Goal: Transaction & Acquisition: Download file/media

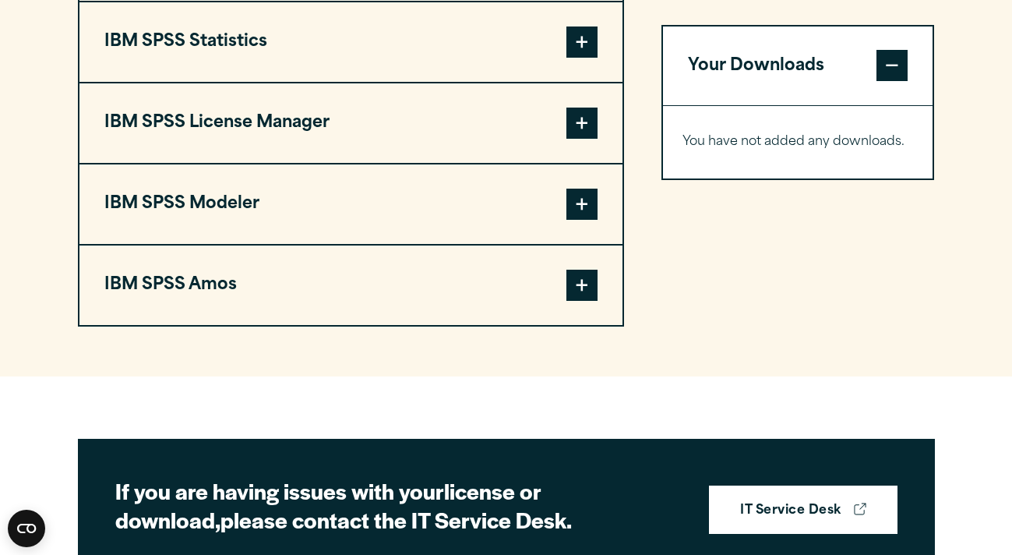
scroll to position [1325, 0]
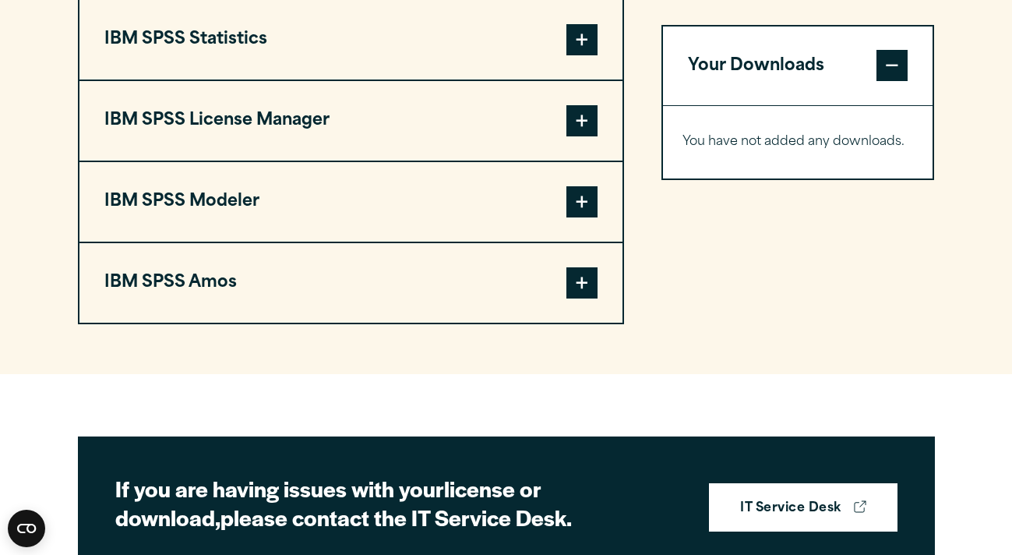
click at [219, 79] on button "IBM SPSS Statistics" at bounding box center [350, 39] width 543 height 79
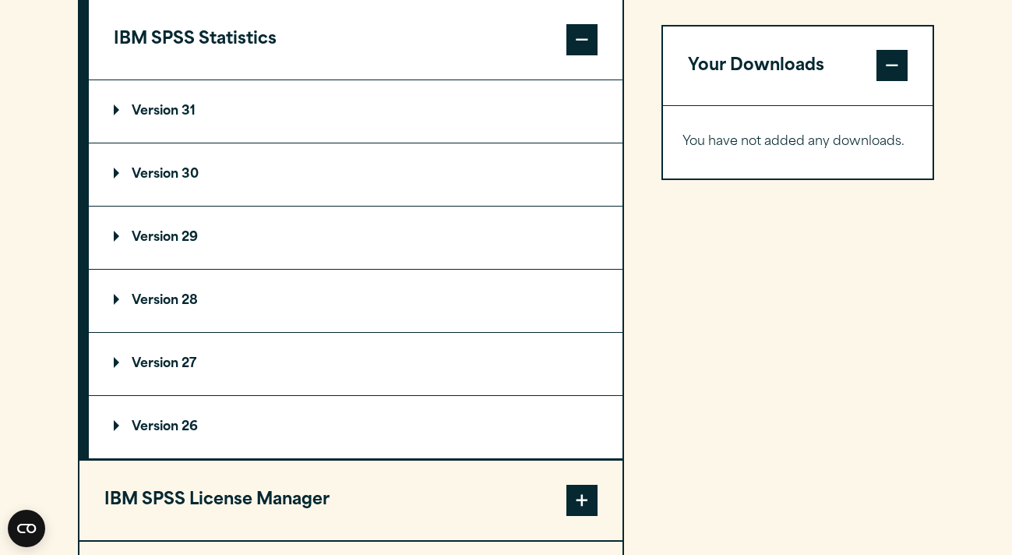
click at [219, 79] on button "IBM SPSS Statistics" at bounding box center [356, 39] width 534 height 79
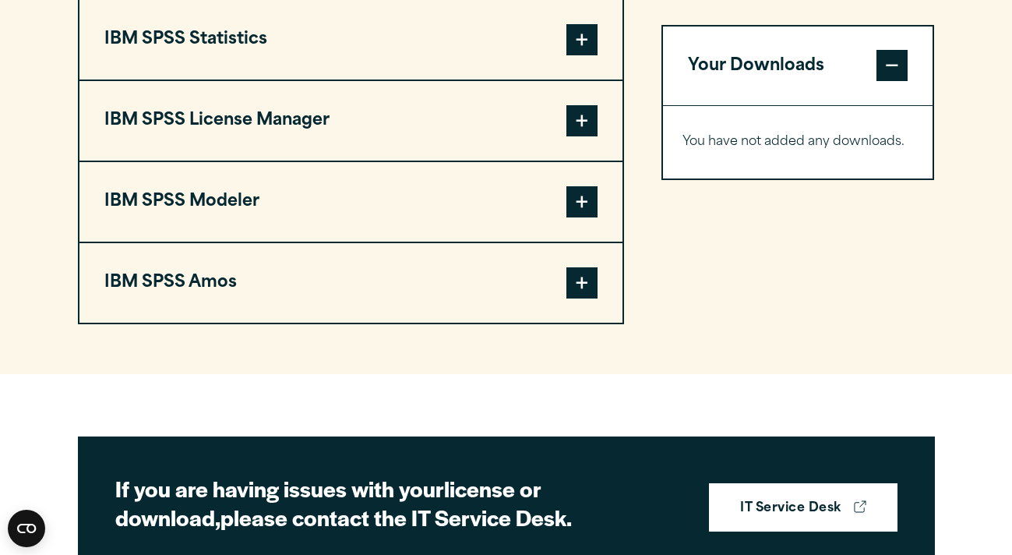
click at [236, 161] on button "IBM SPSS License Manager" at bounding box center [350, 120] width 543 height 79
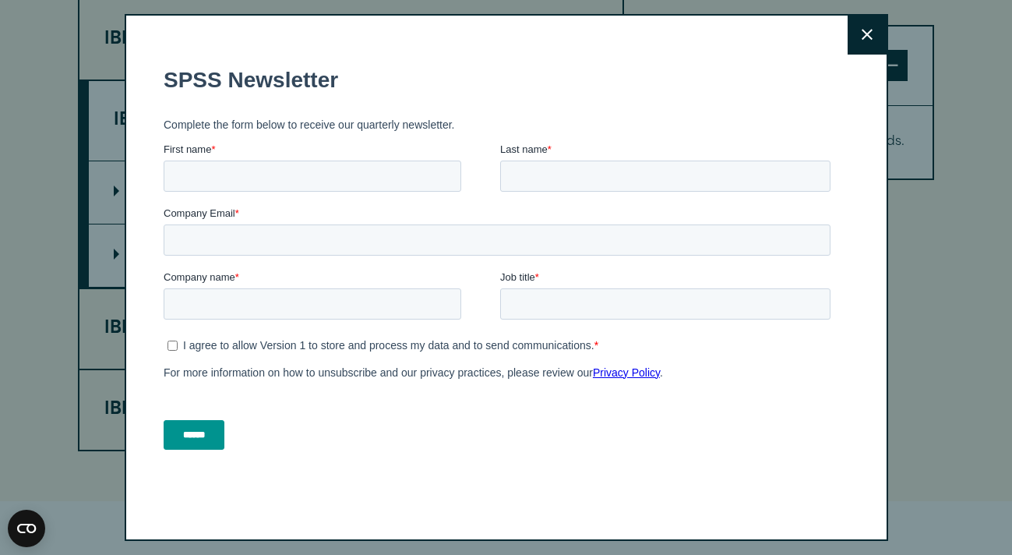
click at [873, 39] on button "Close" at bounding box center [867, 35] width 39 height 39
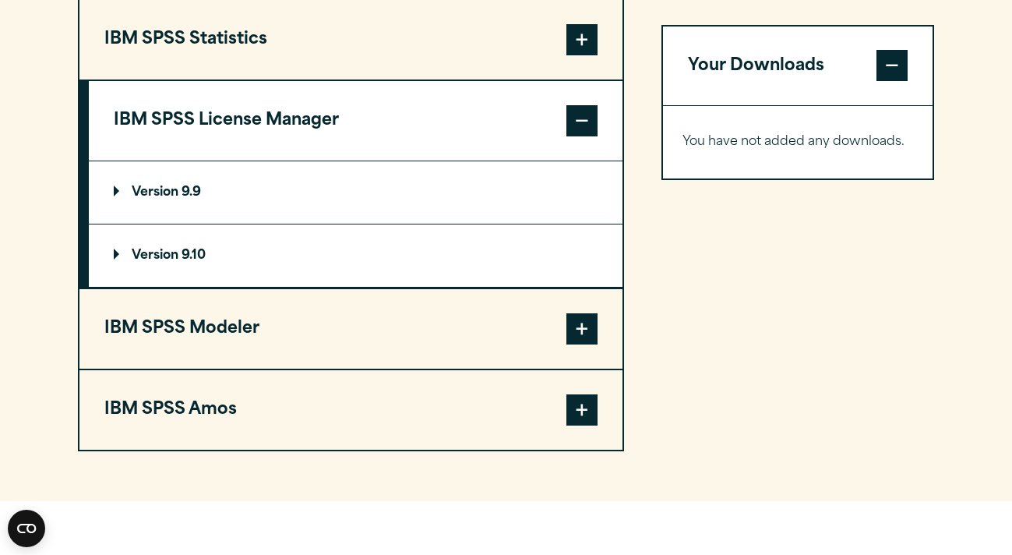
click at [581, 55] on span at bounding box center [582, 39] width 31 height 31
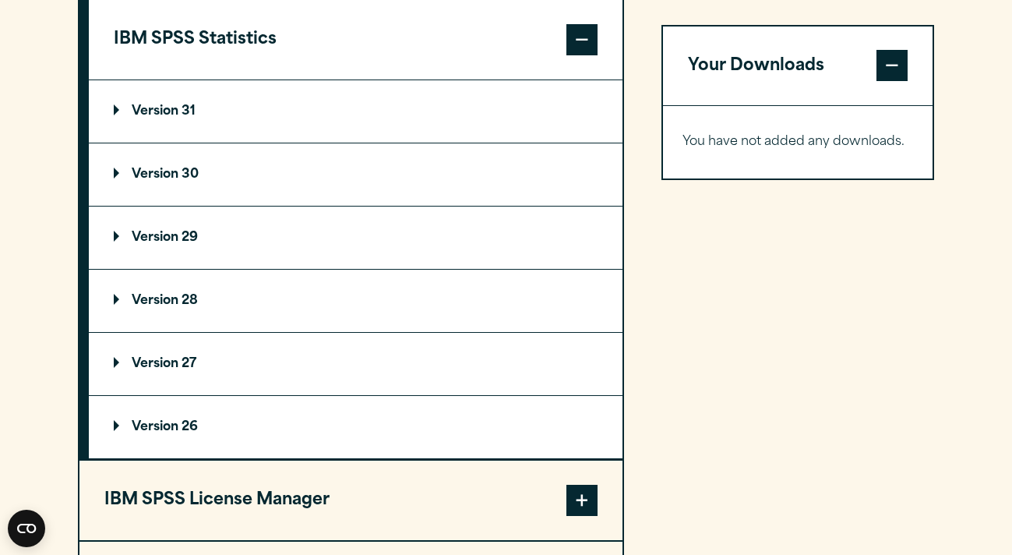
click at [401, 269] on summary "Version 29" at bounding box center [356, 238] width 534 height 62
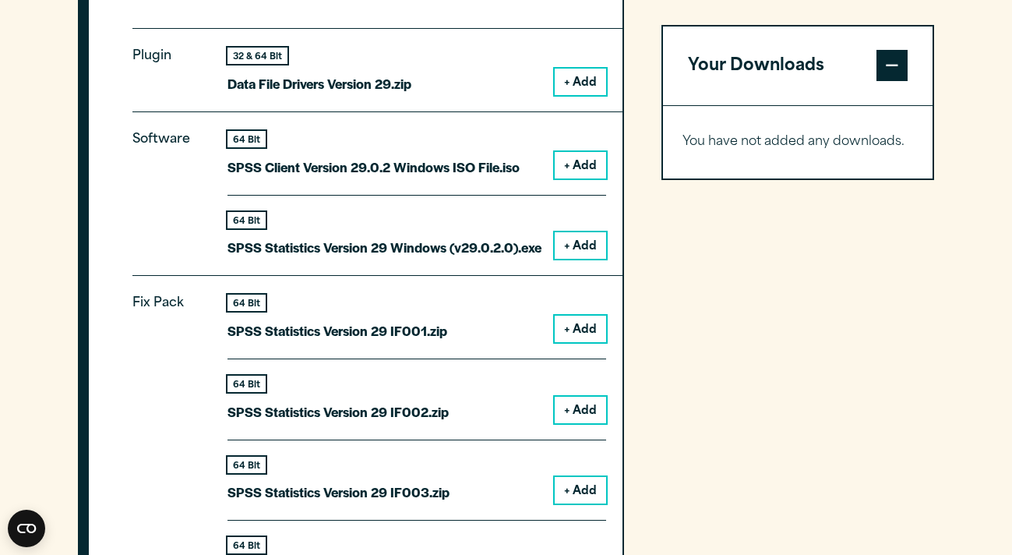
scroll to position [1567, 0]
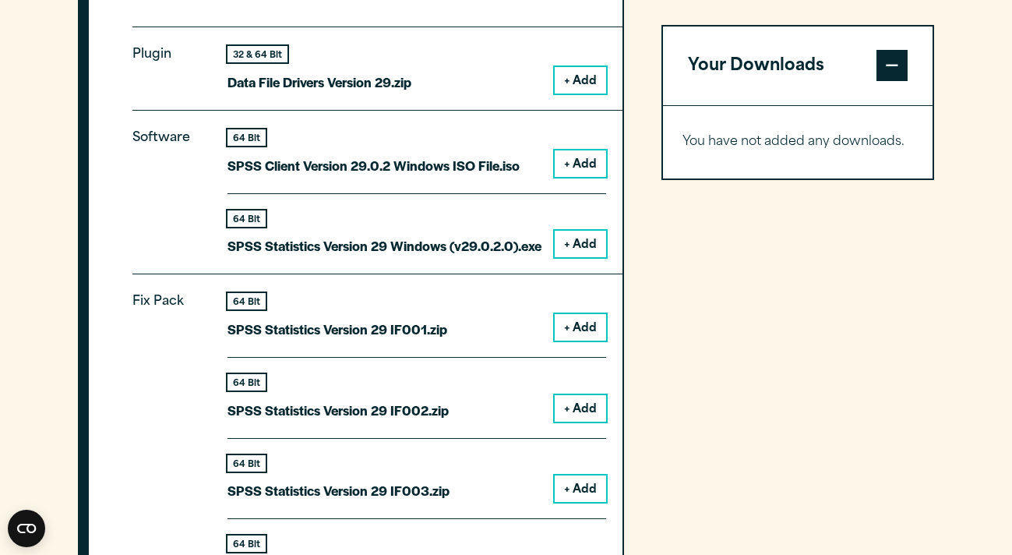
click at [586, 257] on button "+ Add" at bounding box center [580, 244] width 51 height 26
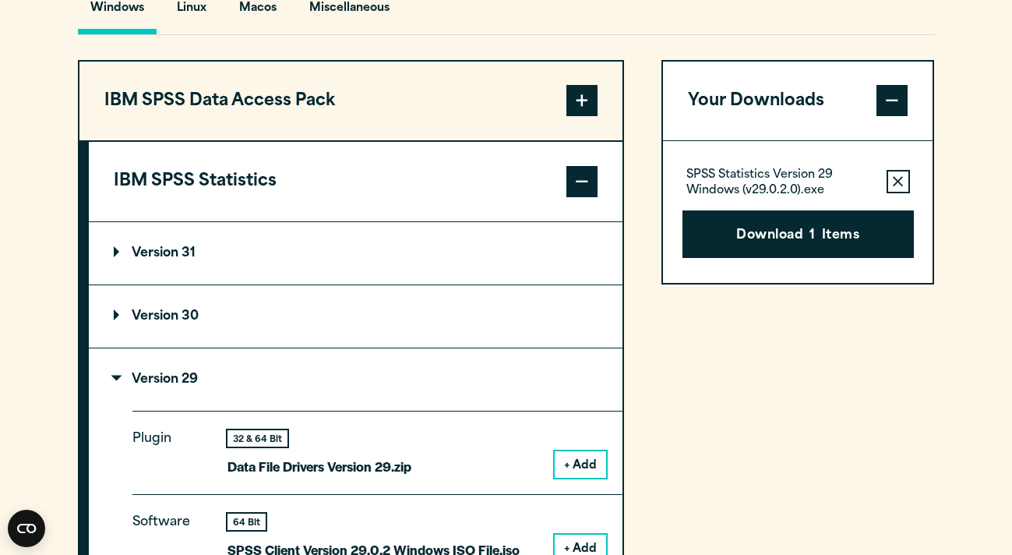
scroll to position [1145, 0]
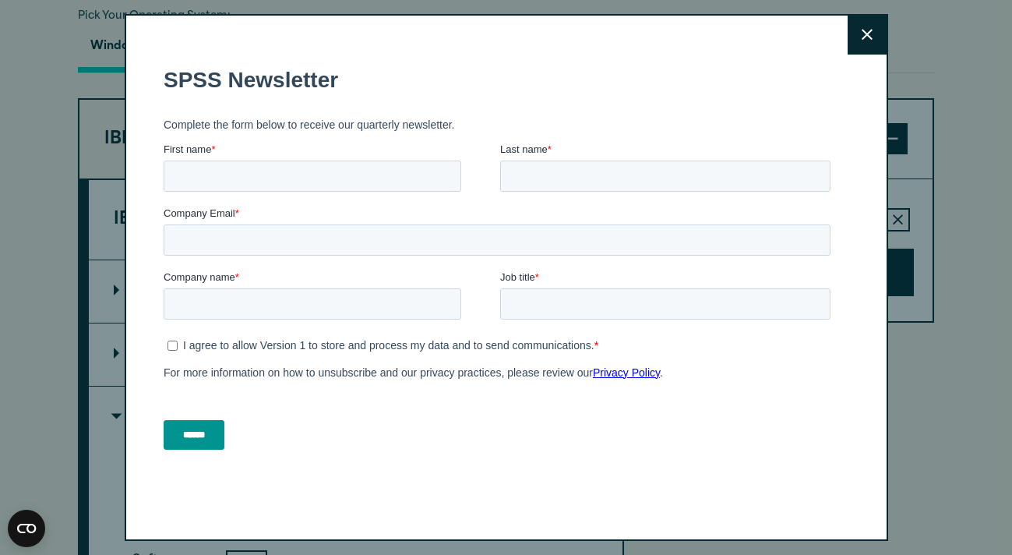
click at [867, 23] on button "Close" at bounding box center [867, 35] width 39 height 39
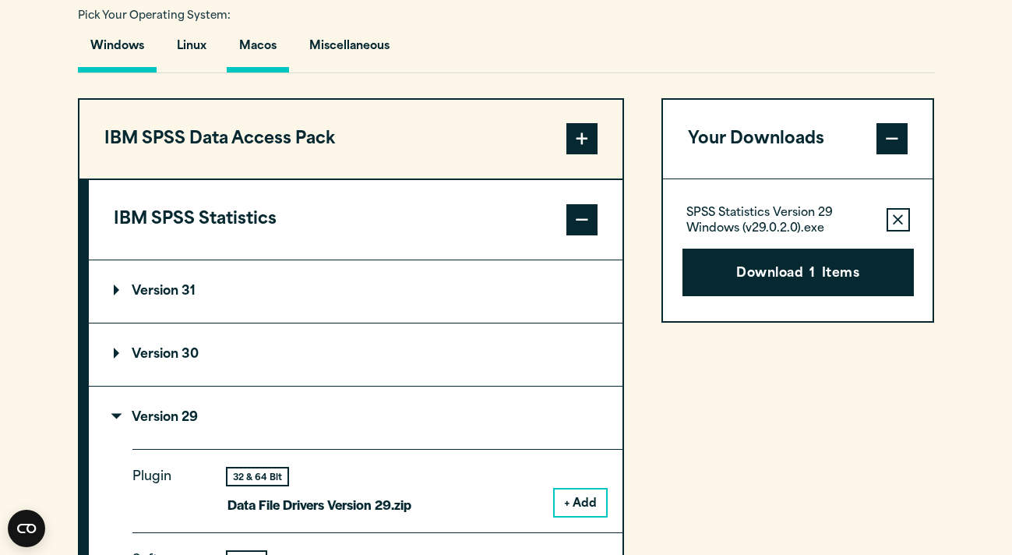
click at [265, 72] on button "Macos" at bounding box center [258, 50] width 62 height 44
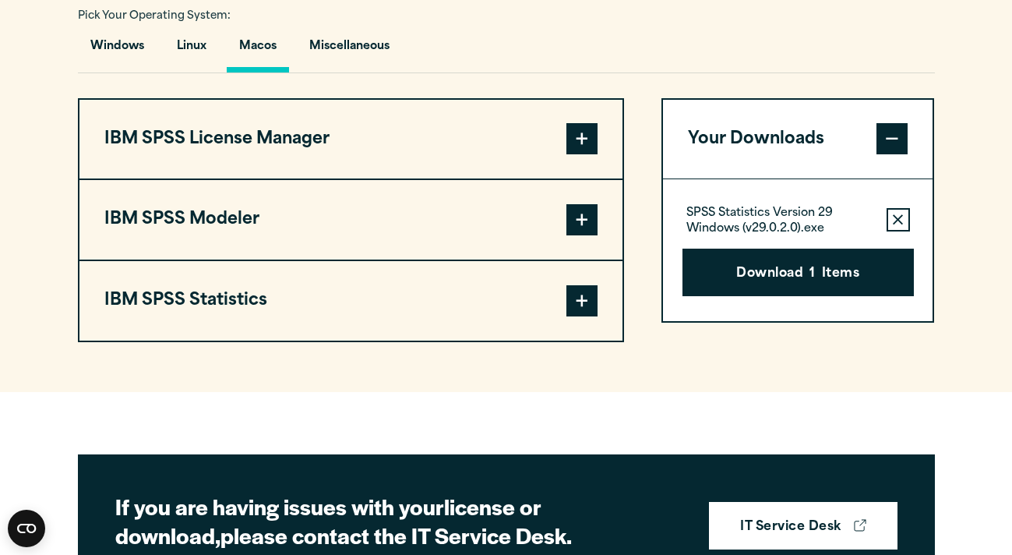
click at [428, 179] on button "IBM SPSS License Manager" at bounding box center [350, 139] width 543 height 79
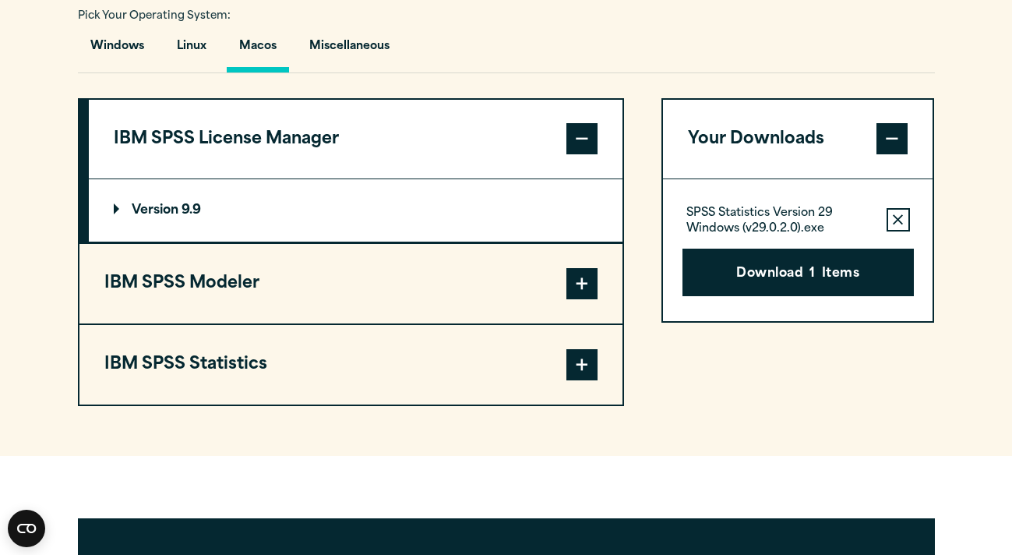
click at [259, 242] on summary "Version 9.9" at bounding box center [356, 210] width 534 height 62
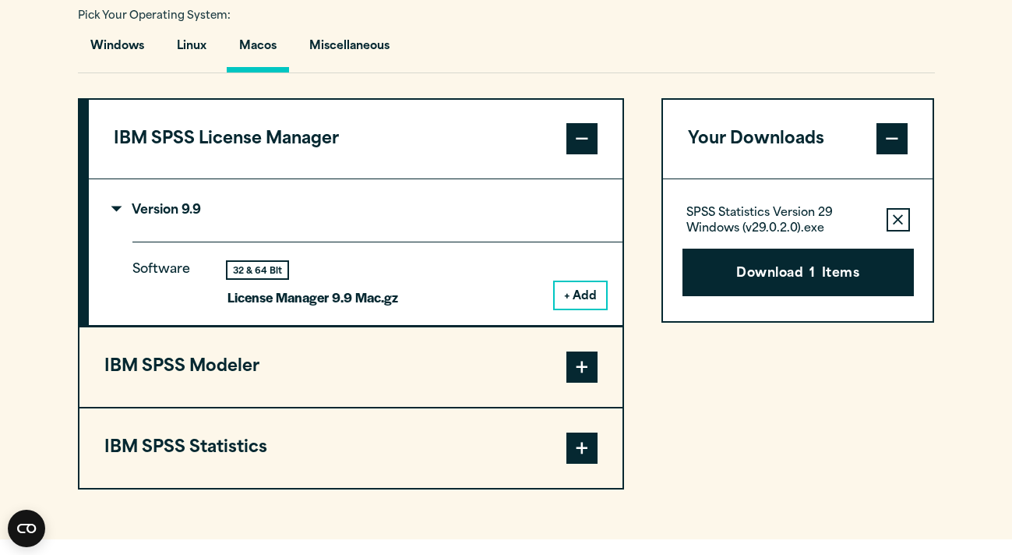
click at [897, 225] on icon "button" at bounding box center [898, 219] width 10 height 11
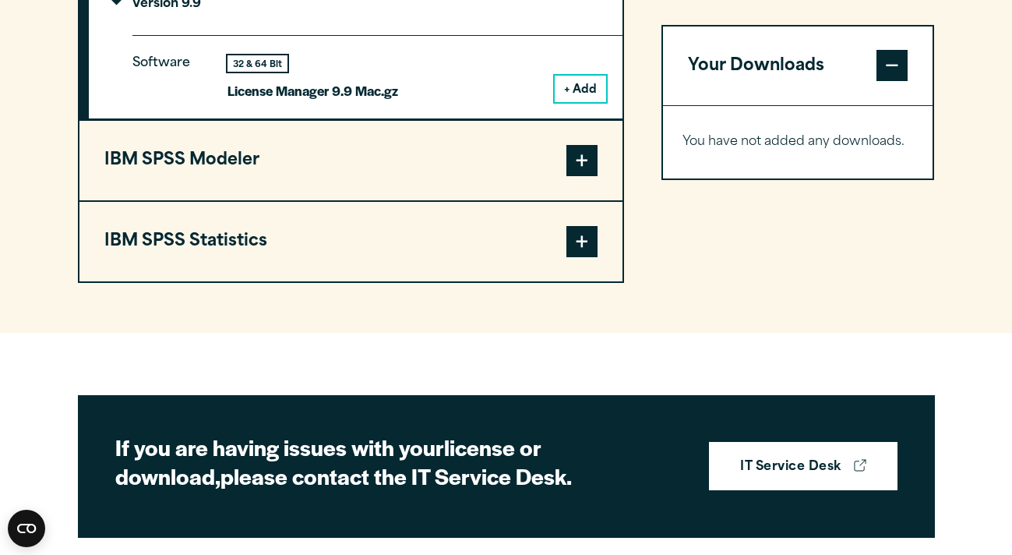
scroll to position [1403, 0]
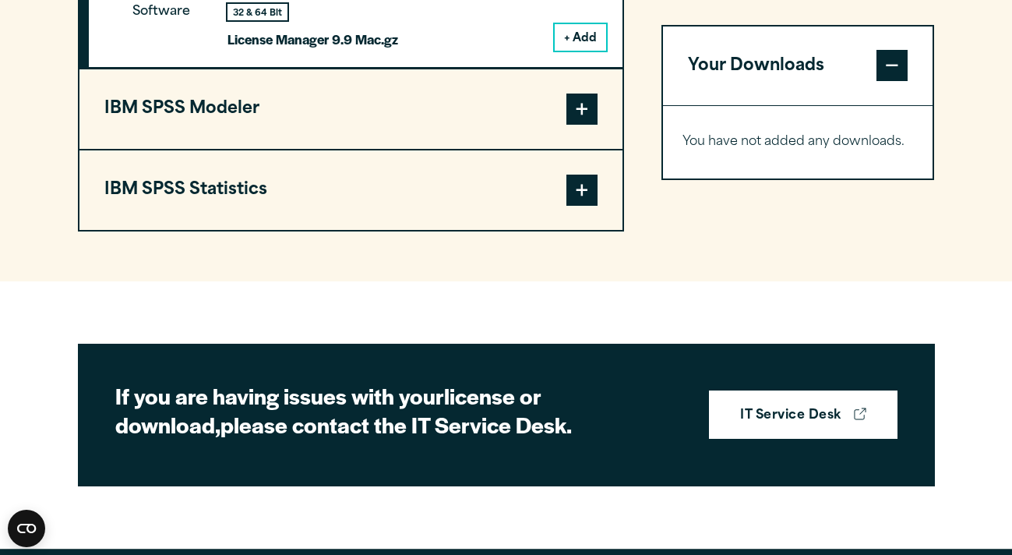
click at [258, 230] on button "IBM SPSS Statistics" at bounding box center [350, 189] width 543 height 79
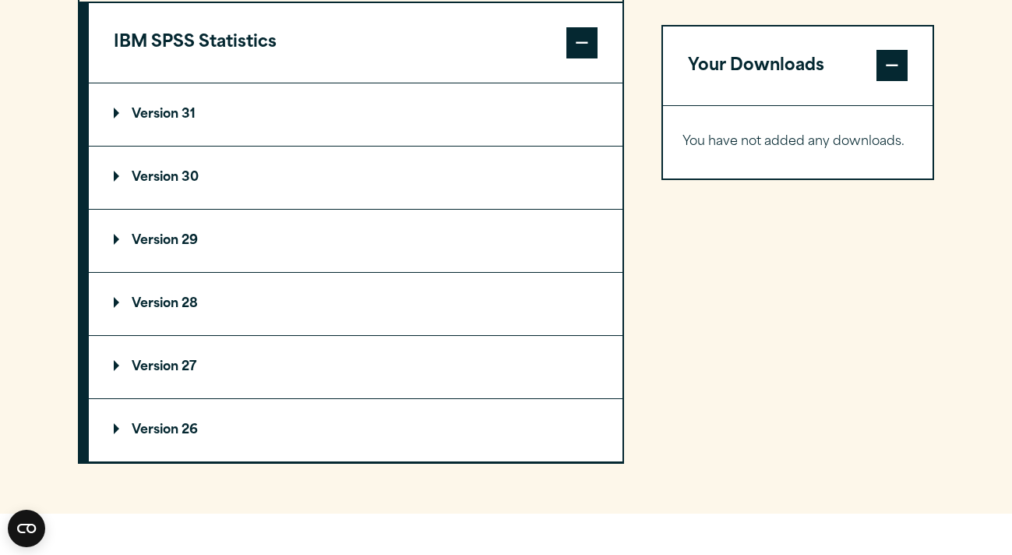
click at [256, 272] on summary "Version 29" at bounding box center [356, 241] width 534 height 62
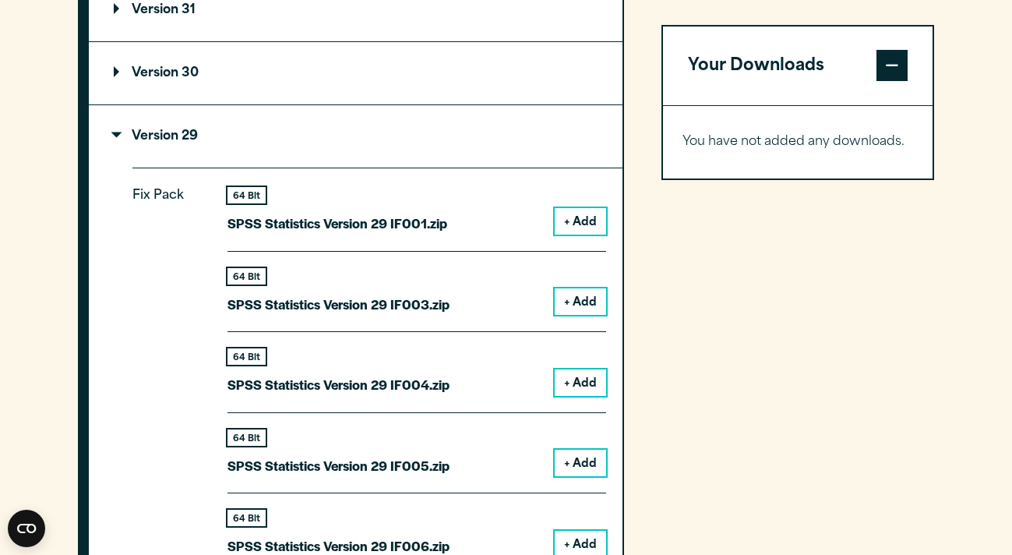
scroll to position [1477, 0]
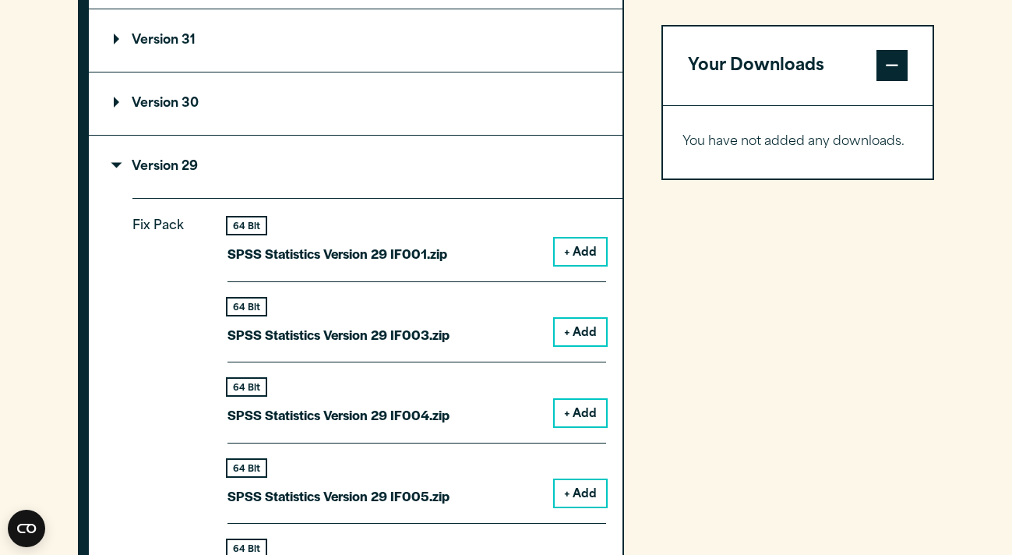
click at [132, 173] on p "Version 29" at bounding box center [156, 167] width 84 height 12
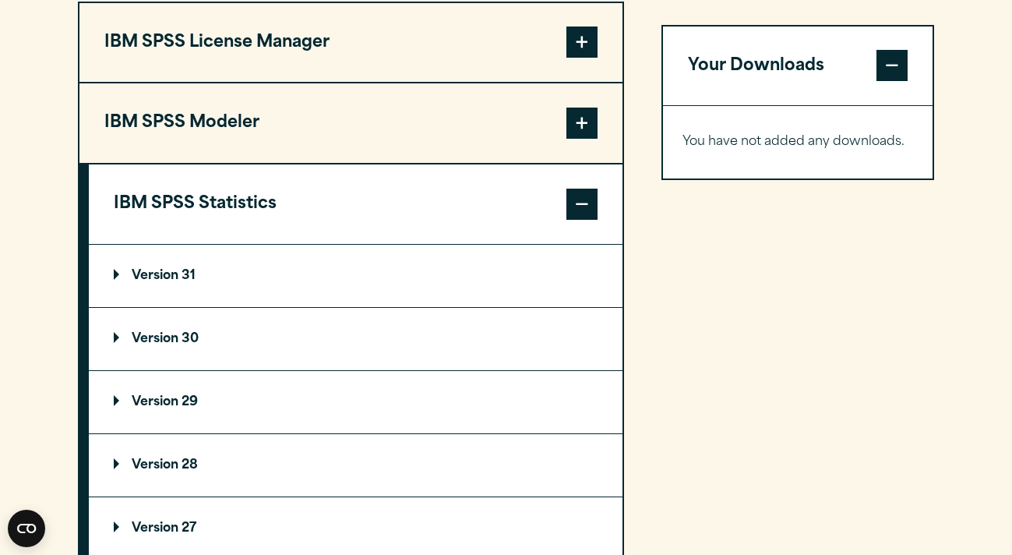
scroll to position [1242, 0]
click at [366, 306] on summary "Version 31" at bounding box center [356, 275] width 534 height 62
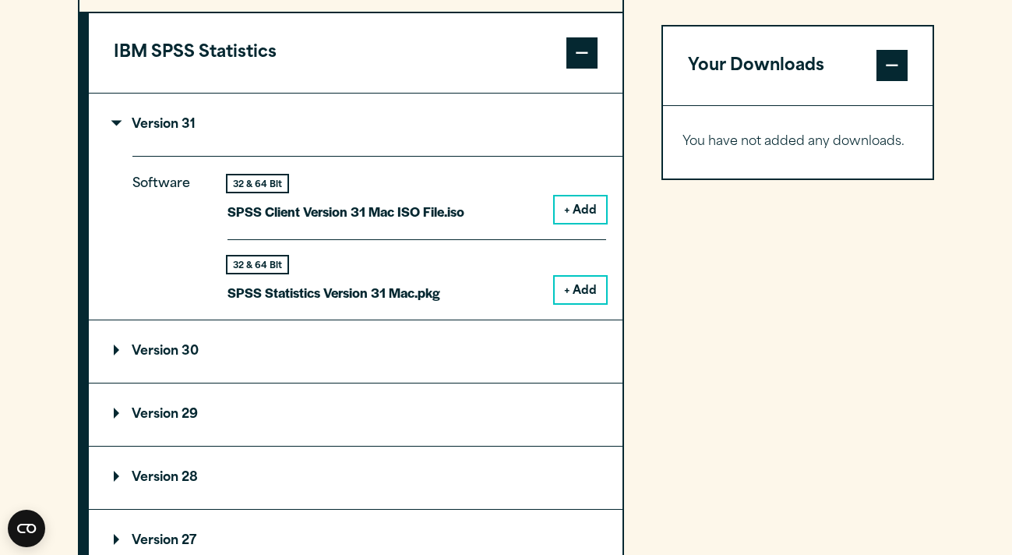
scroll to position [1432, 0]
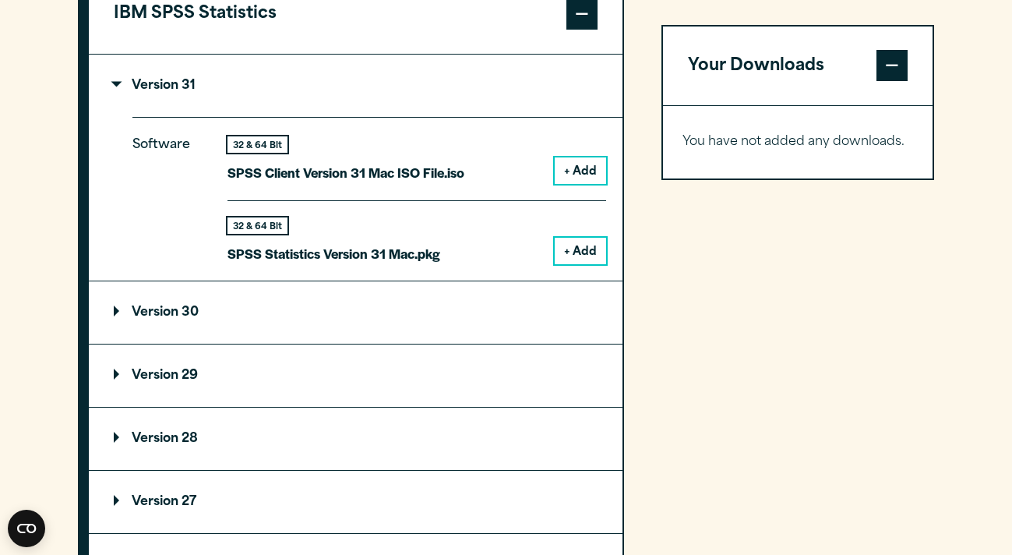
click at [588, 264] on button "+ Add" at bounding box center [580, 251] width 51 height 26
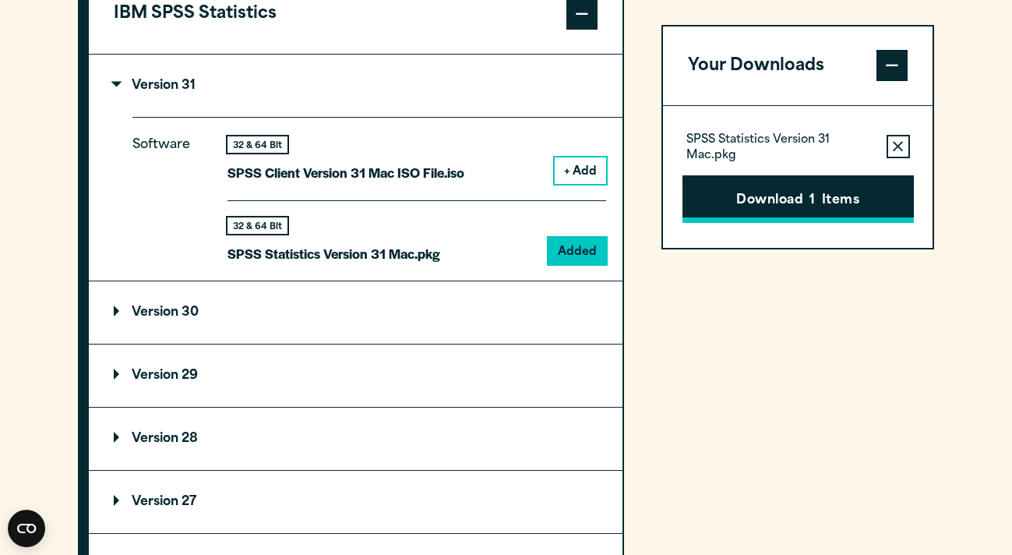
click at [830, 206] on button "Download 1 Items" at bounding box center [798, 199] width 231 height 48
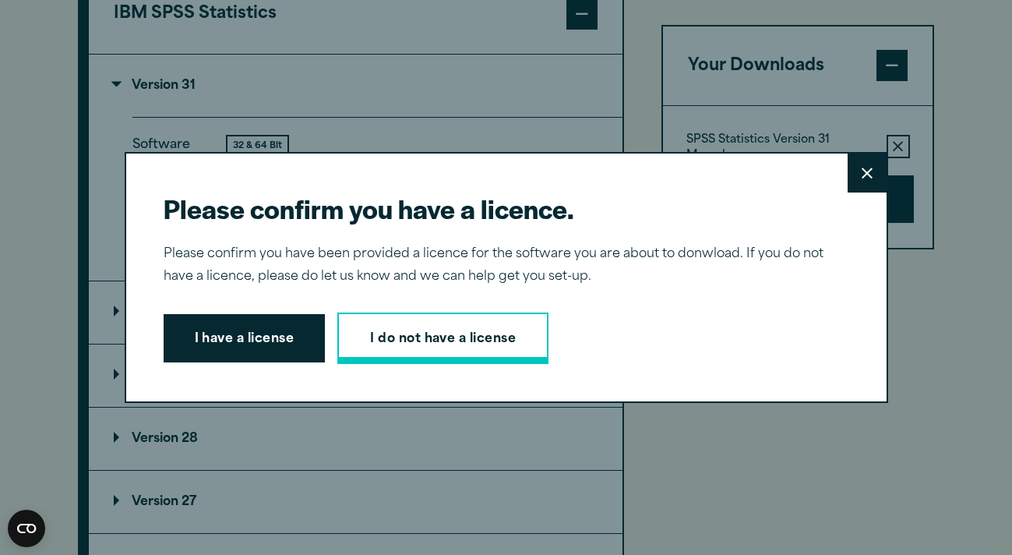
click at [473, 338] on link "I do not have a license" at bounding box center [442, 338] width 211 height 51
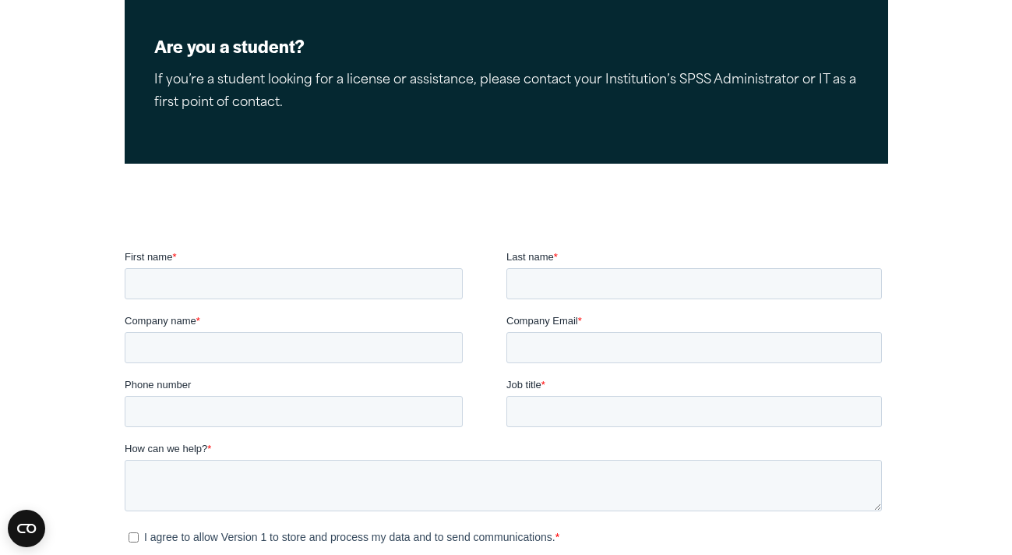
scroll to position [308, 0]
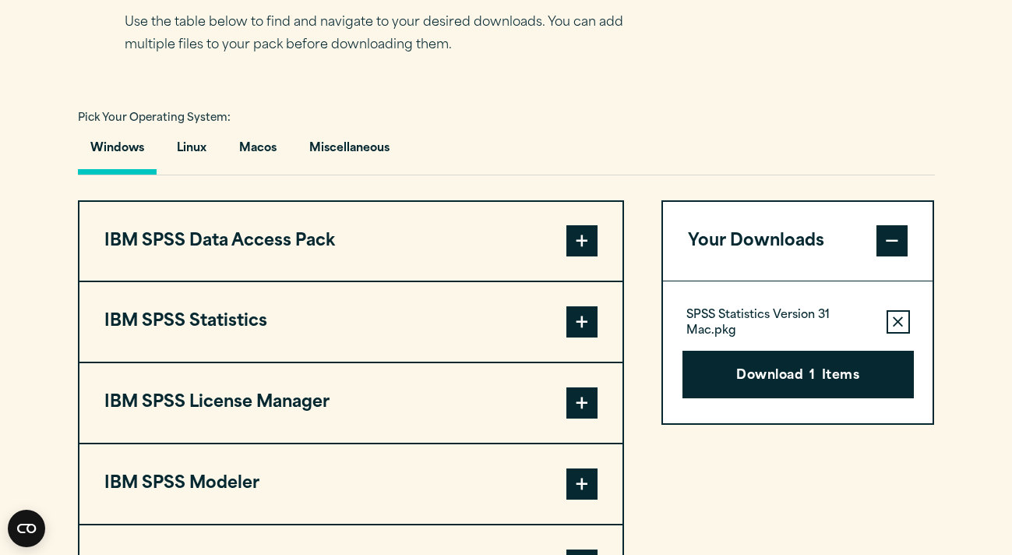
scroll to position [1171, 0]
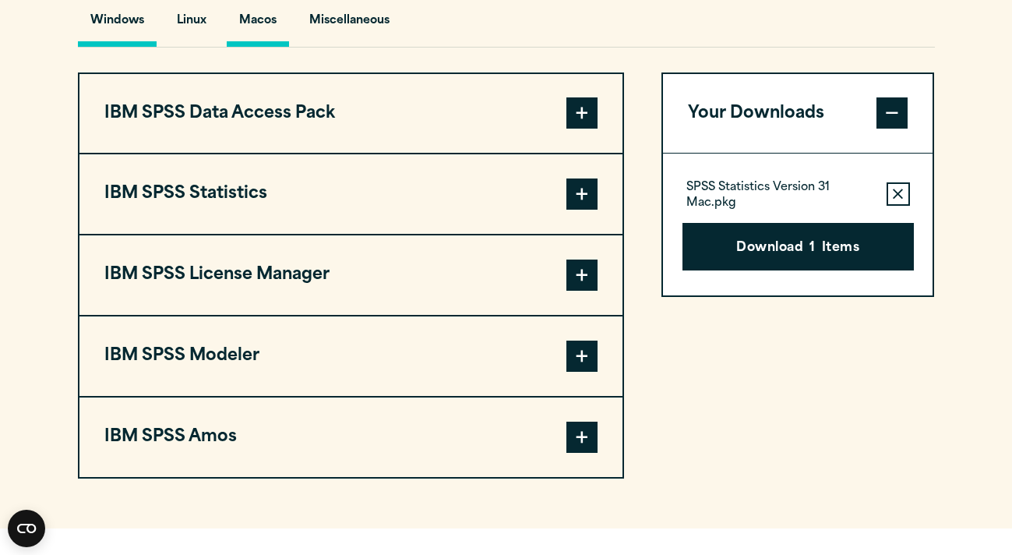
click at [262, 47] on button "Macos" at bounding box center [258, 24] width 62 height 44
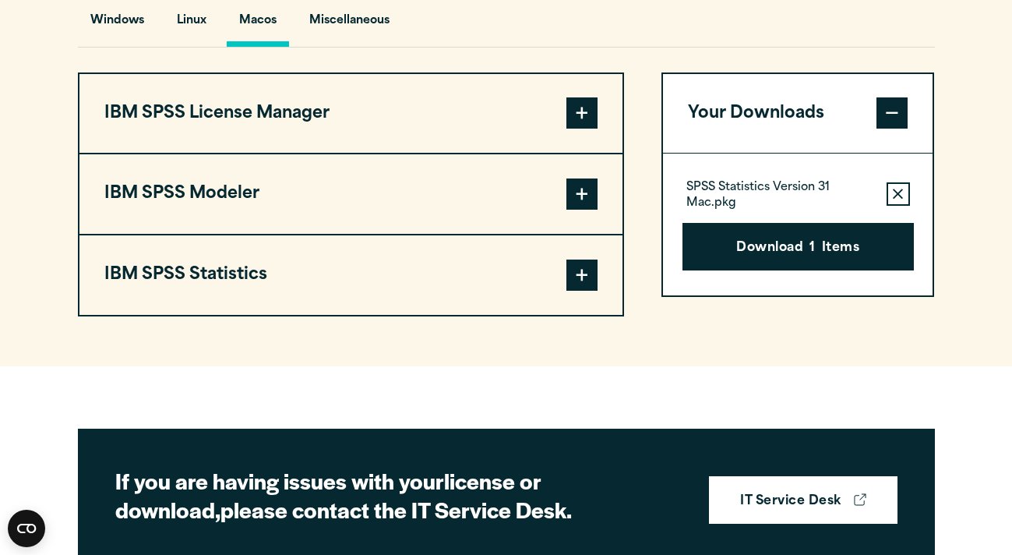
click at [405, 315] on button "IBM SPSS Statistics" at bounding box center [350, 274] width 543 height 79
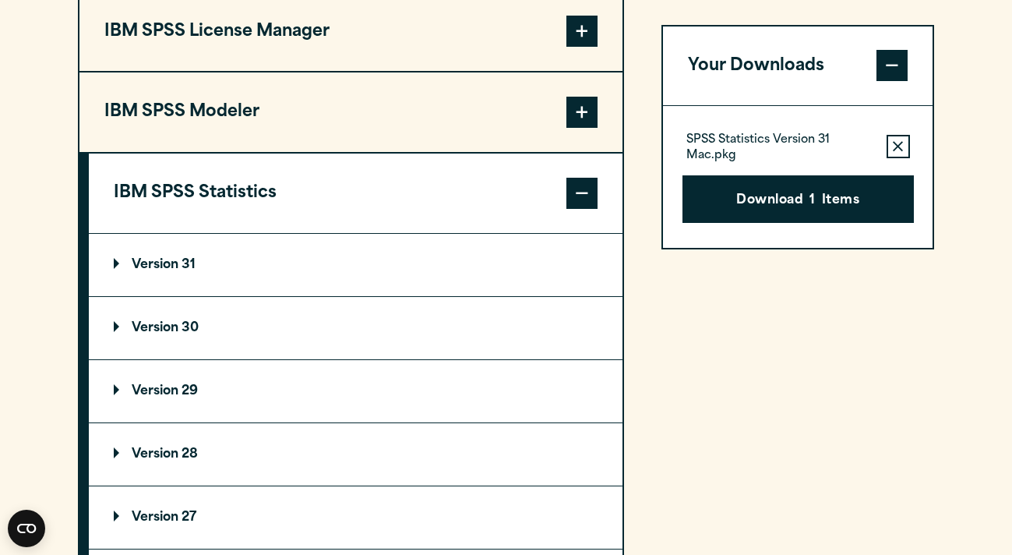
scroll to position [1263, 0]
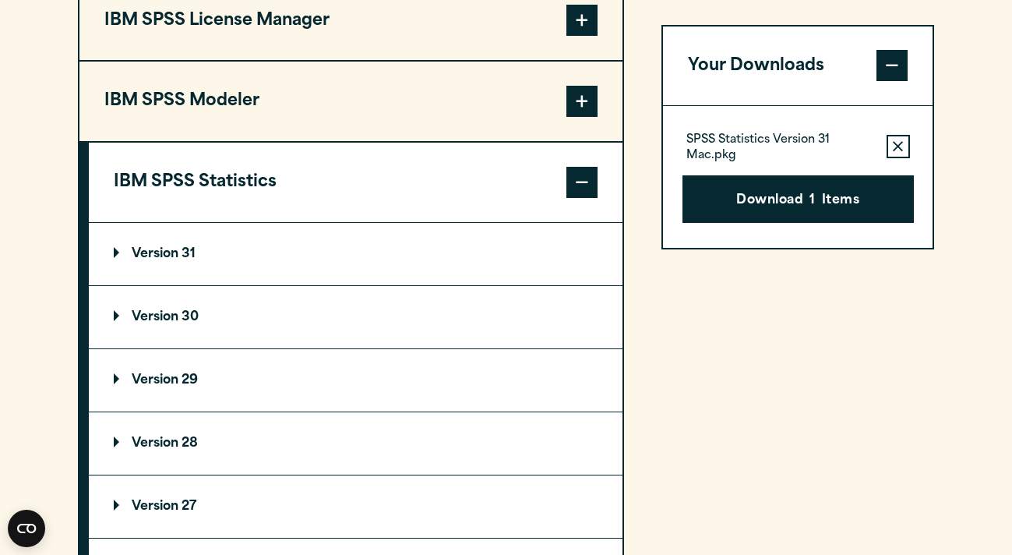
click at [407, 285] on summary "Version 31" at bounding box center [356, 254] width 534 height 62
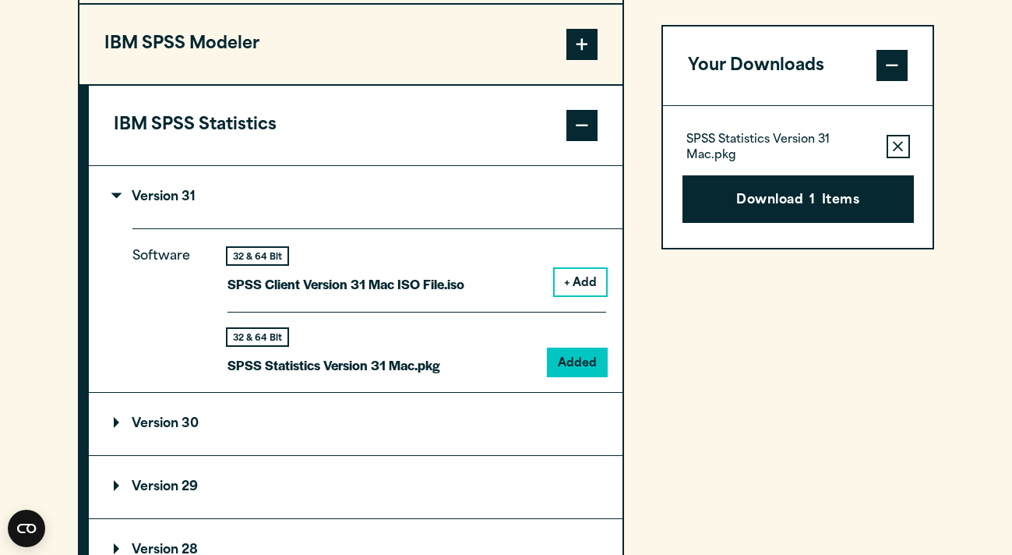
scroll to position [1348, 0]
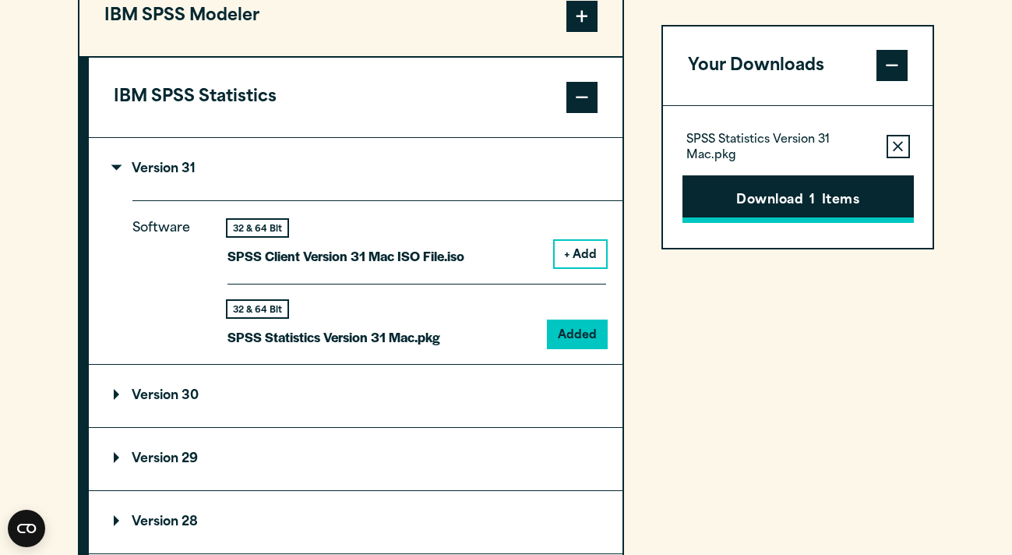
click at [826, 200] on button "Download 1 Items" at bounding box center [798, 199] width 231 height 48
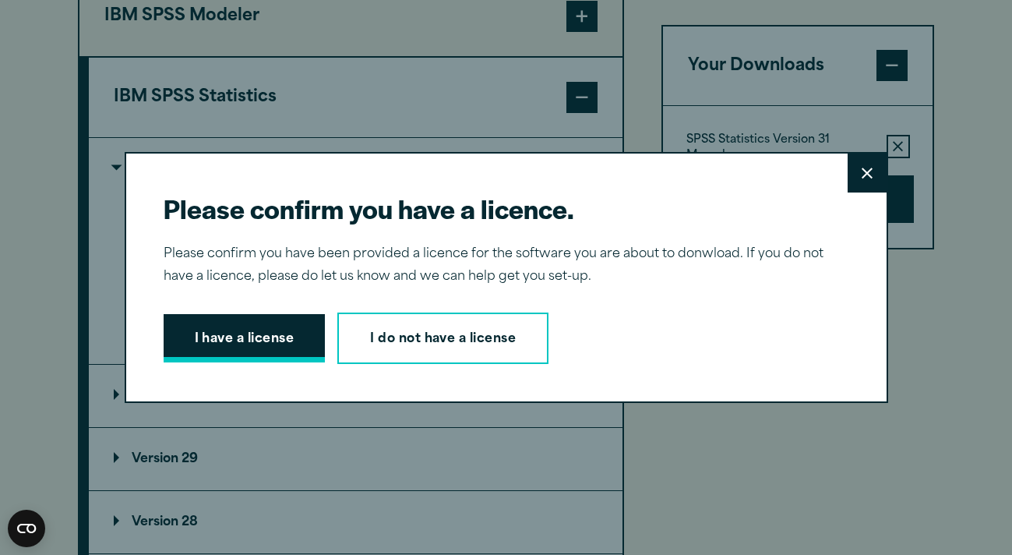
click at [218, 344] on button "I have a license" at bounding box center [245, 338] width 162 height 48
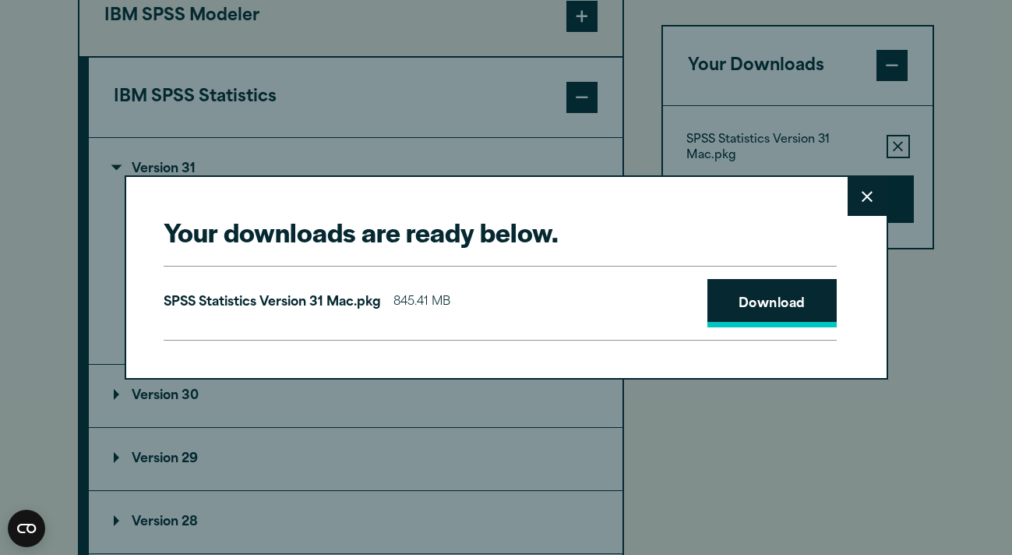
click at [776, 304] on link "Download" at bounding box center [772, 303] width 129 height 48
